Goal: Entertainment & Leisure: Consume media (video, audio)

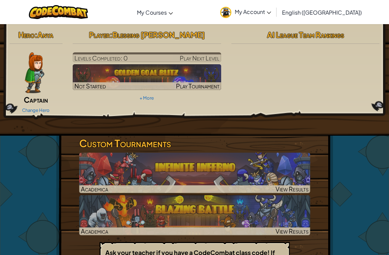
scroll to position [2, 0]
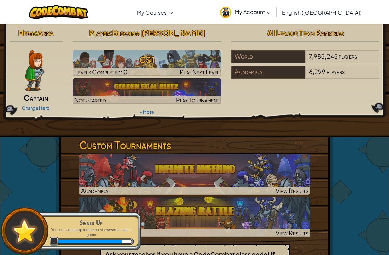
click at [276, 168] on img at bounding box center [194, 174] width 231 height 40
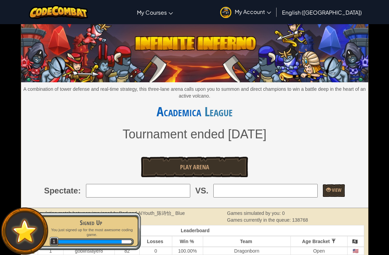
click at [229, 163] on link "Play Arena" at bounding box center [194, 167] width 107 height 20
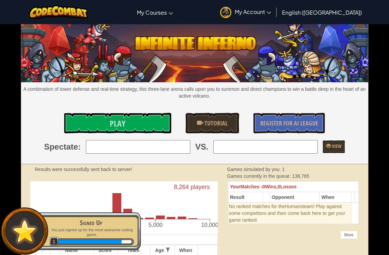
click at [213, 124] on span "Tutorial" at bounding box center [215, 123] width 24 height 8
